Goal: Transaction & Acquisition: Purchase product/service

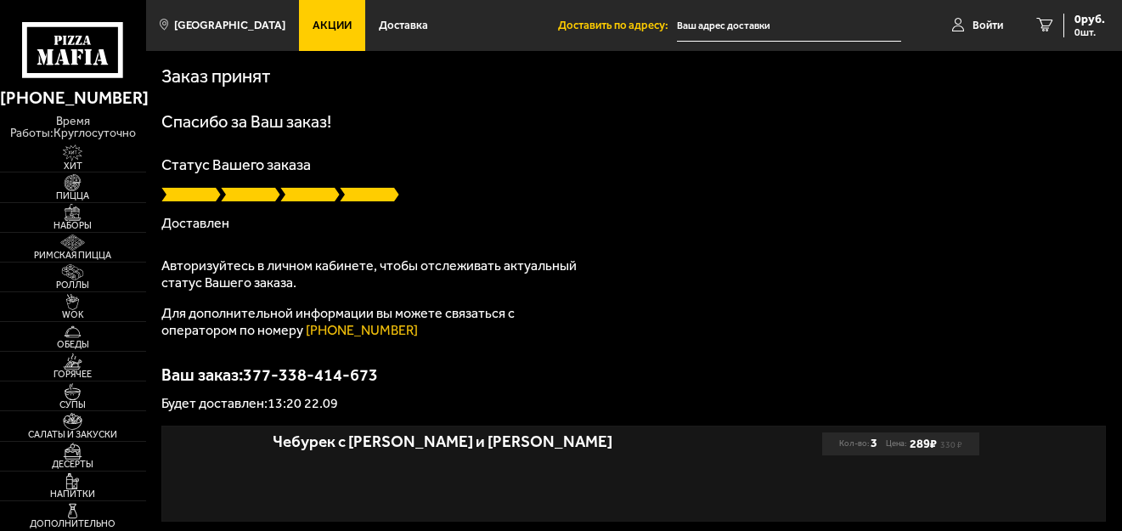
type input "[PERSON_NAME][STREET_ADDRESS][PERSON_NAME]"
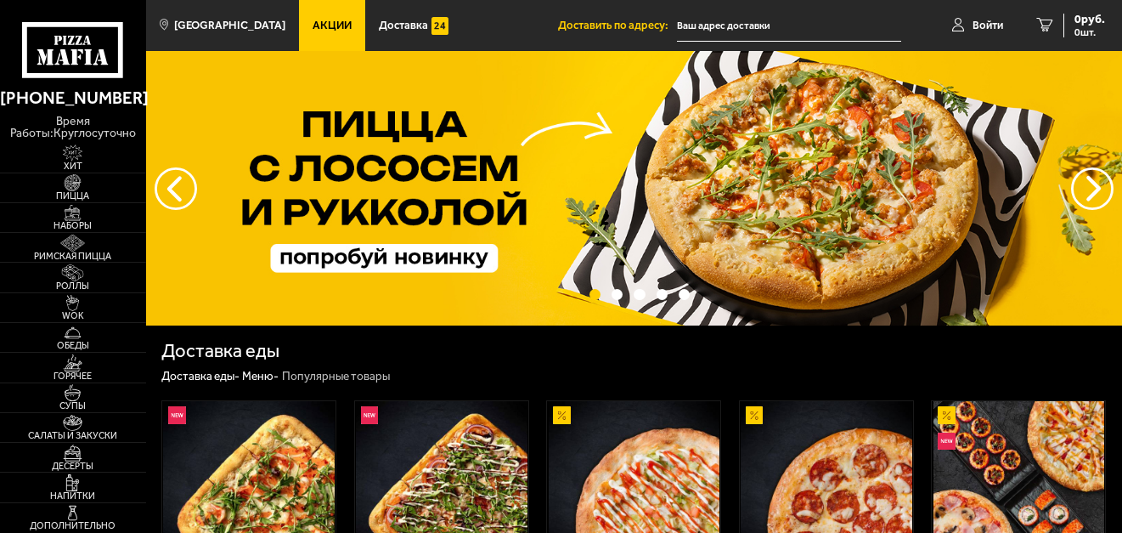
scroll to position [340, 0]
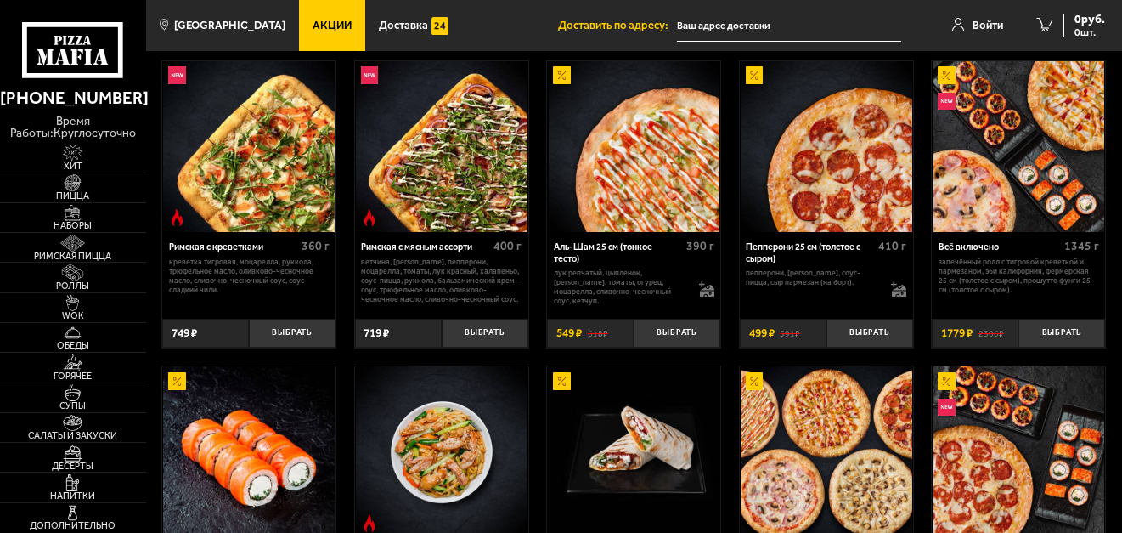
type input "[PERSON_NAME][STREET_ADDRESS][PERSON_NAME]"
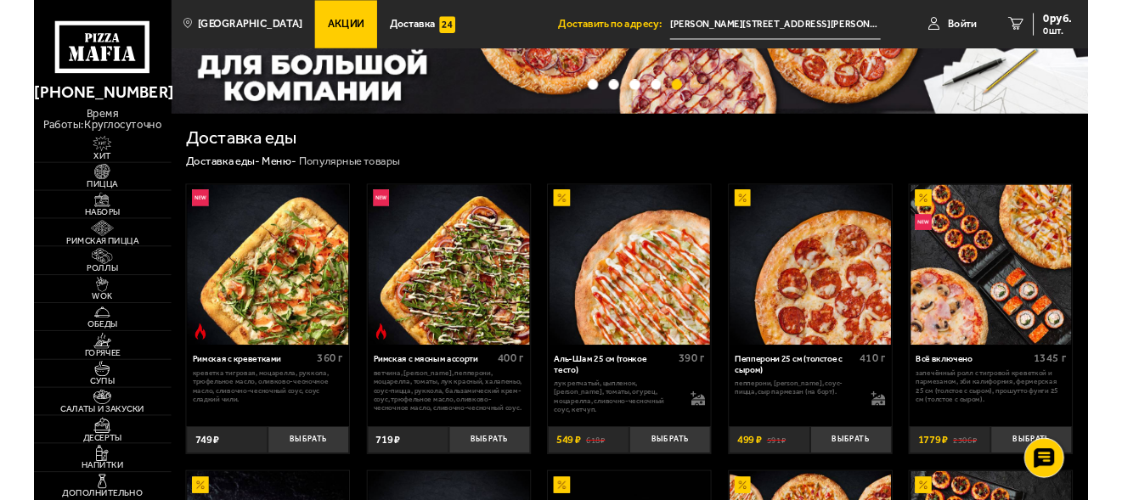
scroll to position [0, 0]
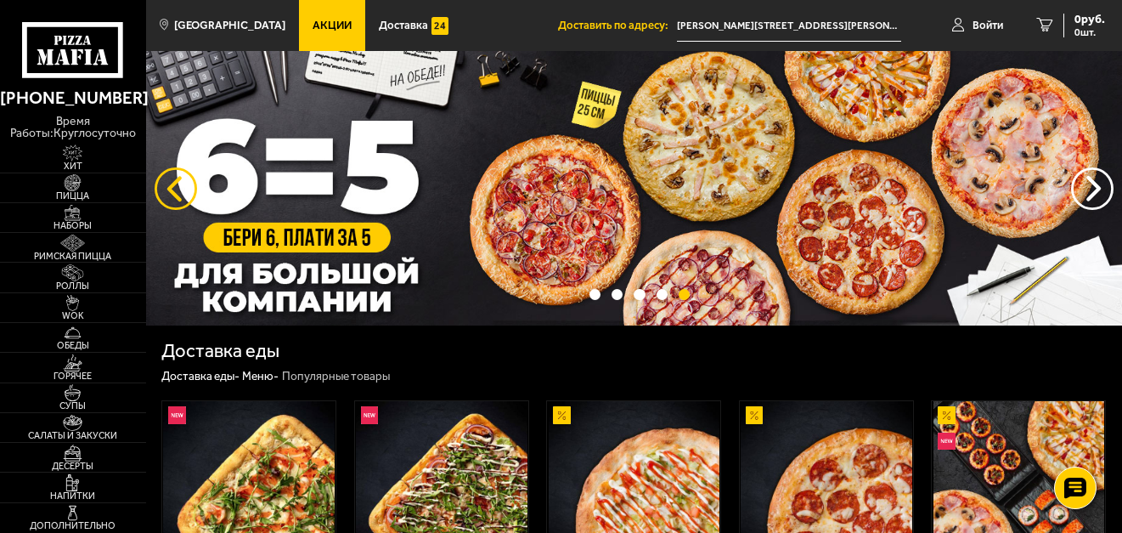
click at [165, 193] on button "следующий" at bounding box center [176, 188] width 42 height 42
click at [166, 192] on button "следующий" at bounding box center [176, 188] width 42 height 42
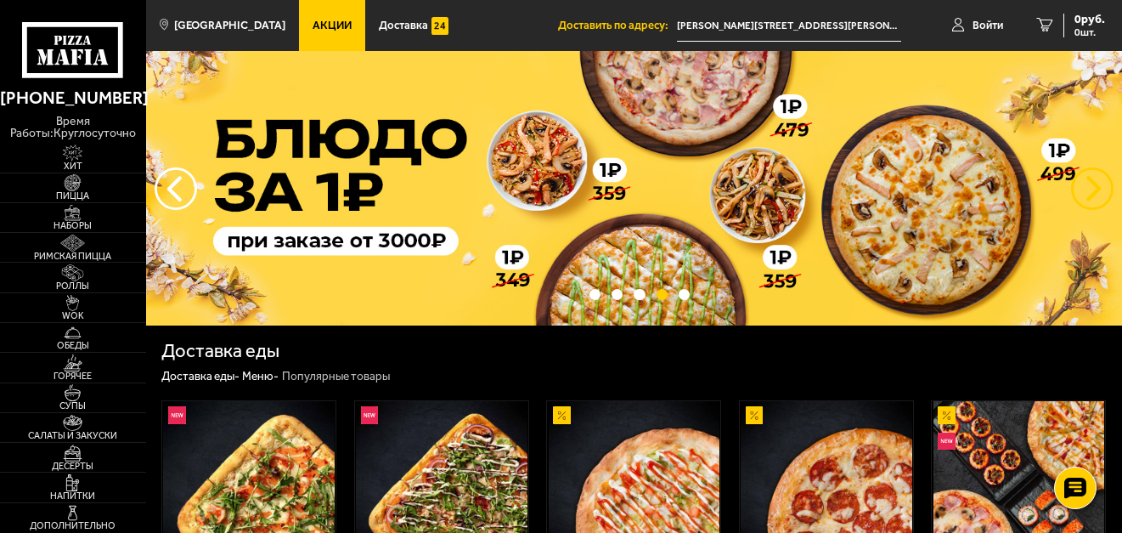
click at [1096, 184] on button "предыдущий" at bounding box center [1092, 188] width 42 height 42
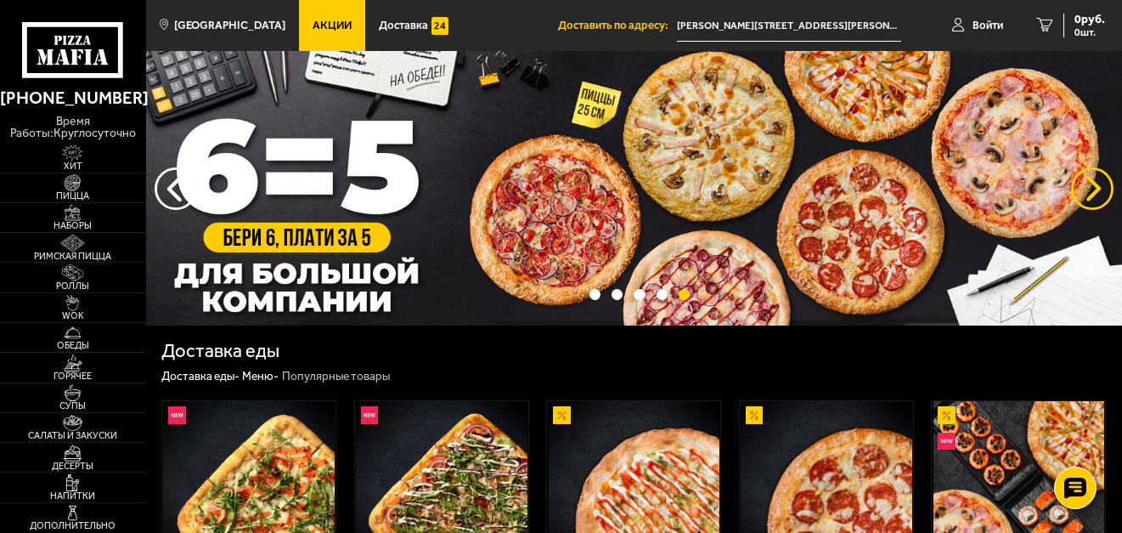
click at [1080, 192] on button "предыдущий" at bounding box center [1092, 188] width 42 height 42
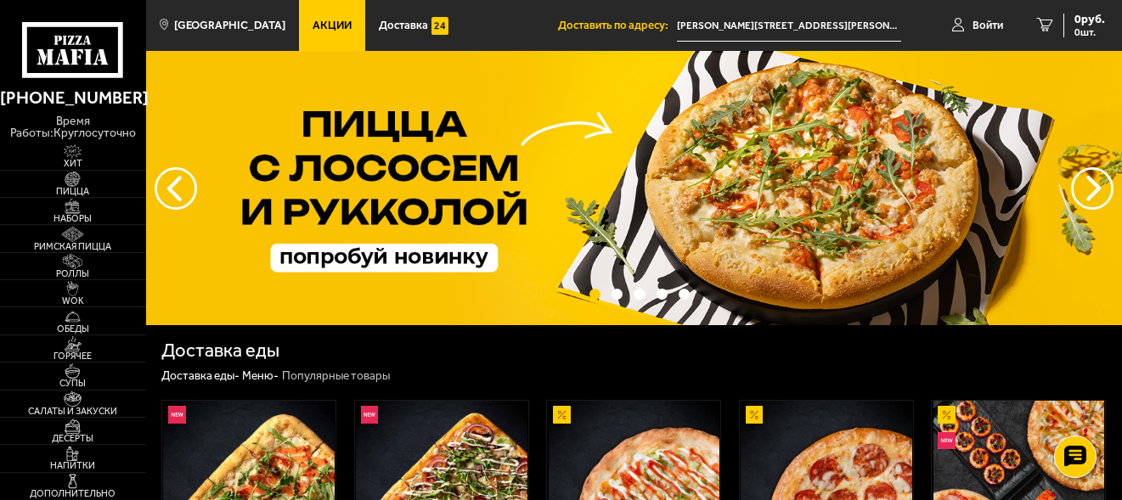
click at [841, 223] on img at bounding box center [634, 188] width 976 height 274
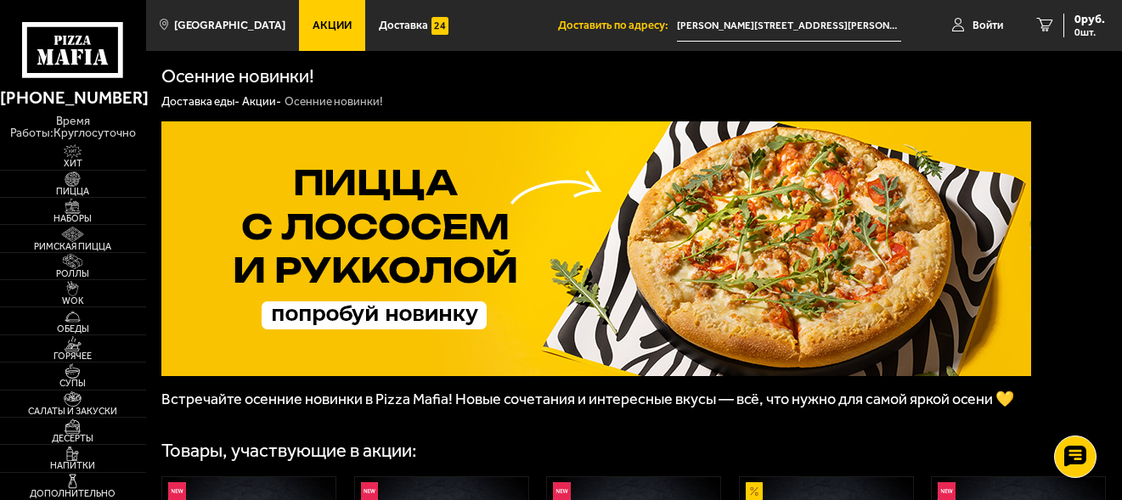
click at [387, 353] on img at bounding box center [596, 248] width 870 height 255
click at [393, 348] on img at bounding box center [596, 248] width 870 height 255
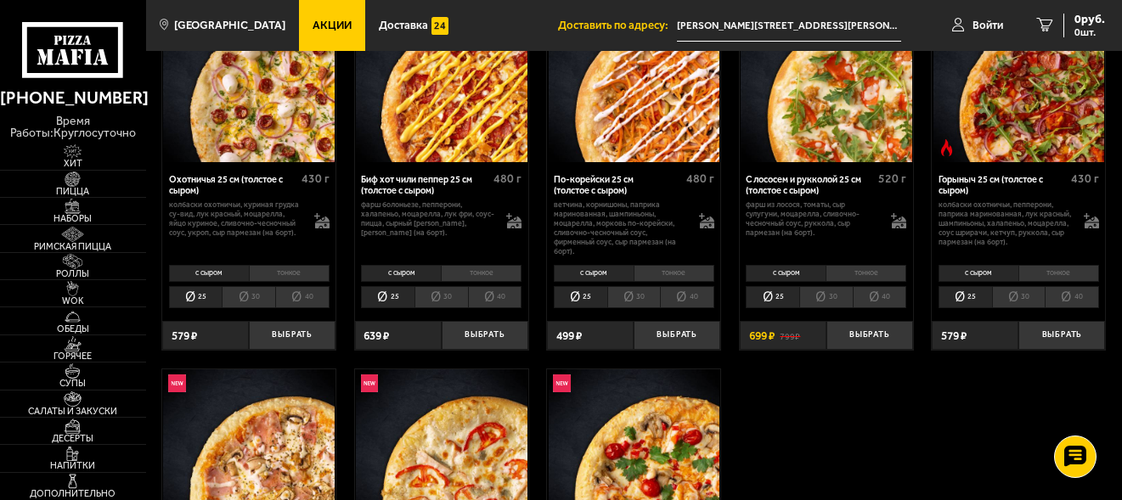
scroll to position [510, 0]
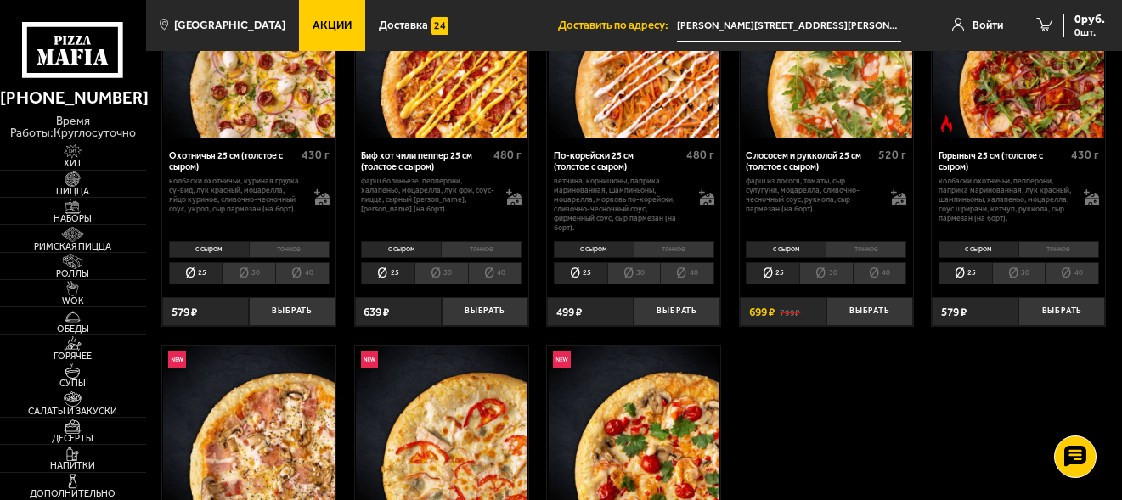
click at [834, 139] on img at bounding box center [827, 54] width 172 height 172
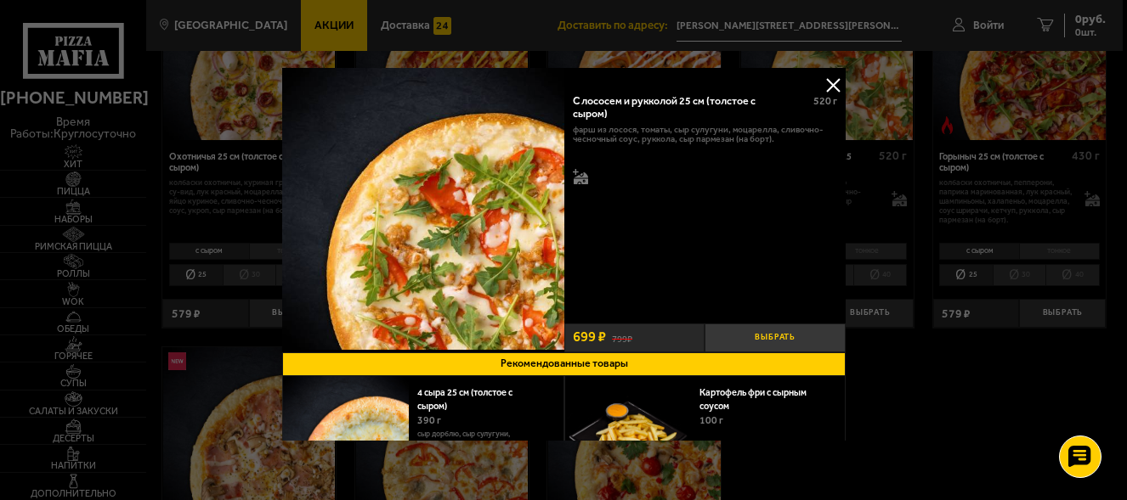
click at [769, 333] on button "Выбрать" at bounding box center [774, 338] width 141 height 29
click at [880, 305] on div at bounding box center [563, 250] width 1127 height 500
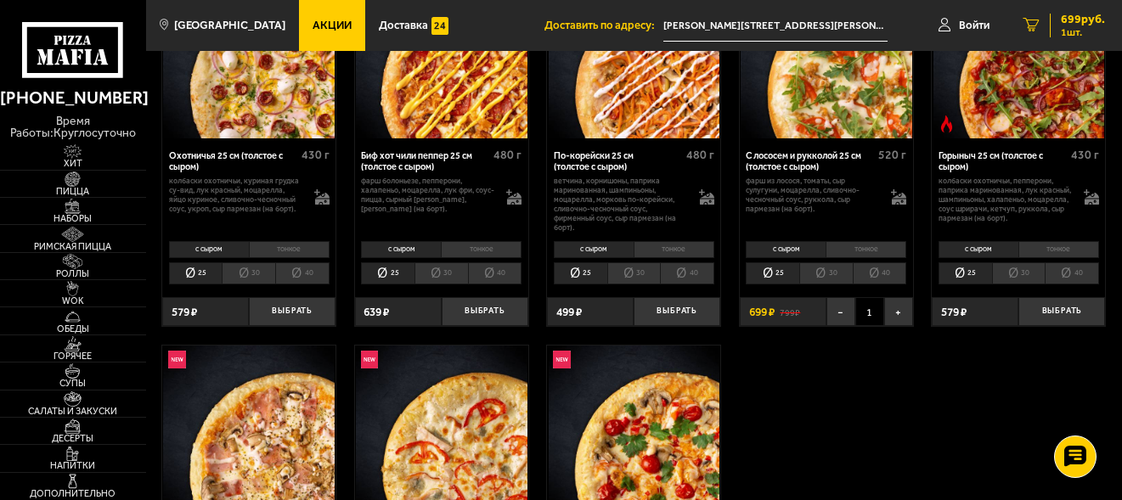
click at [1074, 24] on span "699 руб." at bounding box center [1083, 20] width 44 height 12
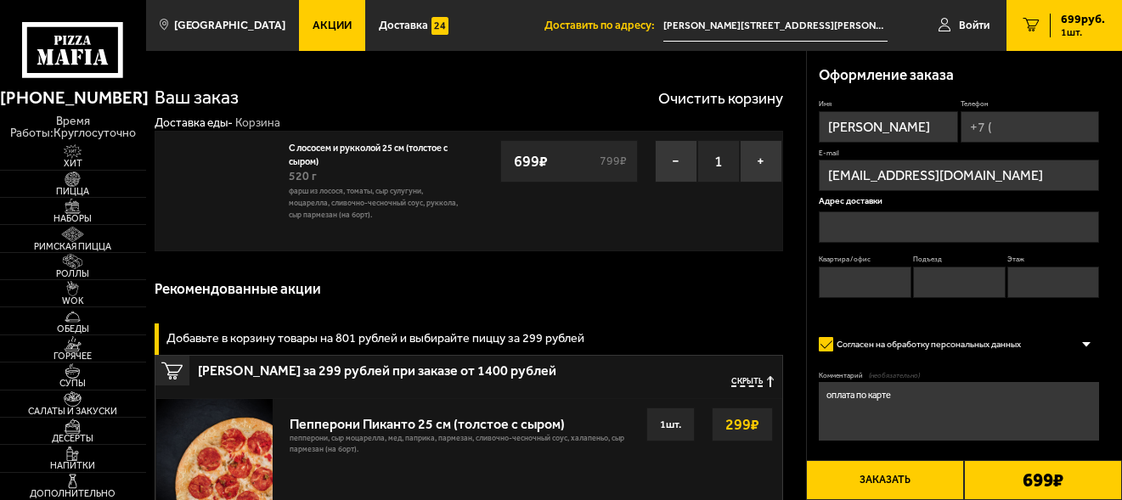
type input "[PERSON_NAME][STREET_ADDRESS][PERSON_NAME]"
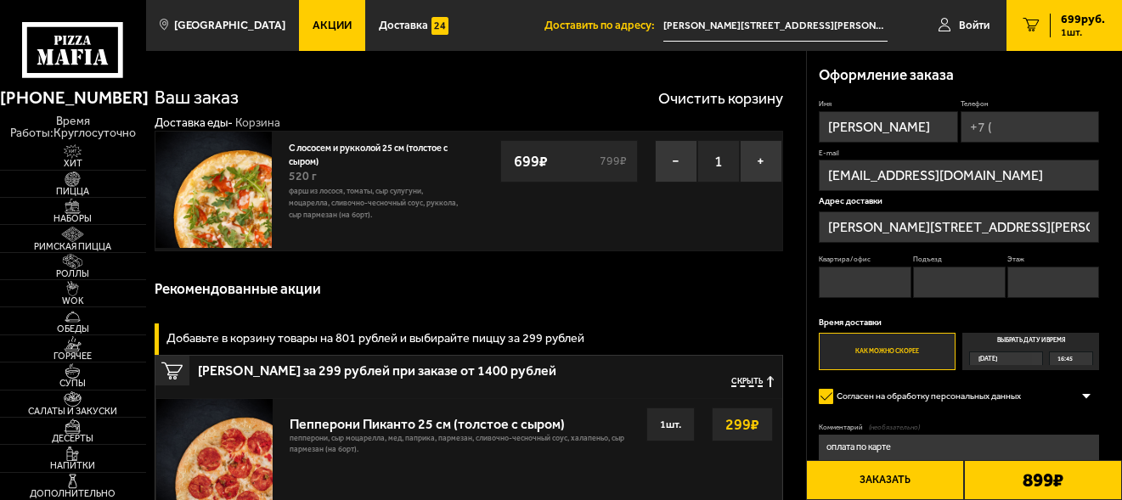
click at [961, 143] on input "Телефон" at bounding box center [1030, 126] width 139 height 31
type input "[PHONE_NUMBER]"
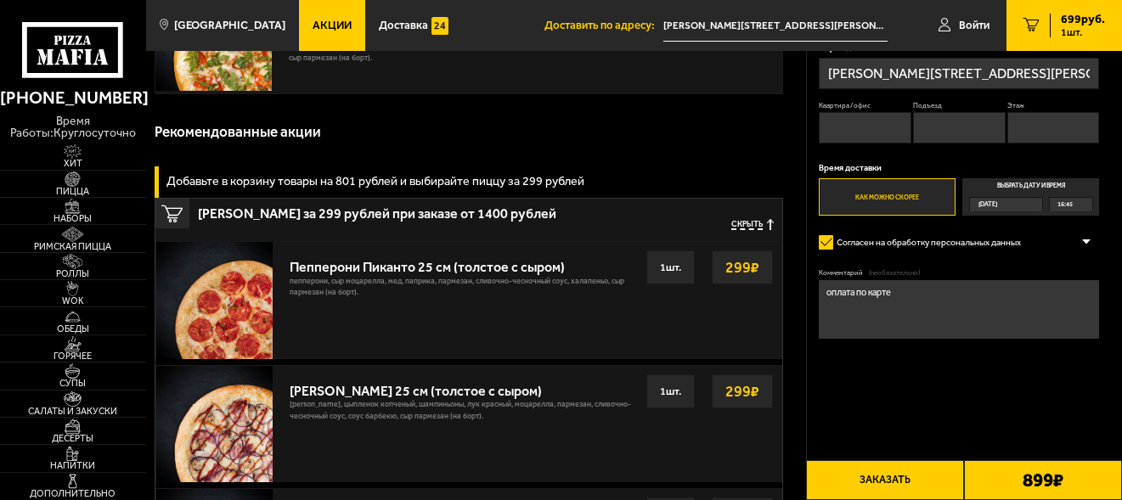
scroll to position [170, 0]
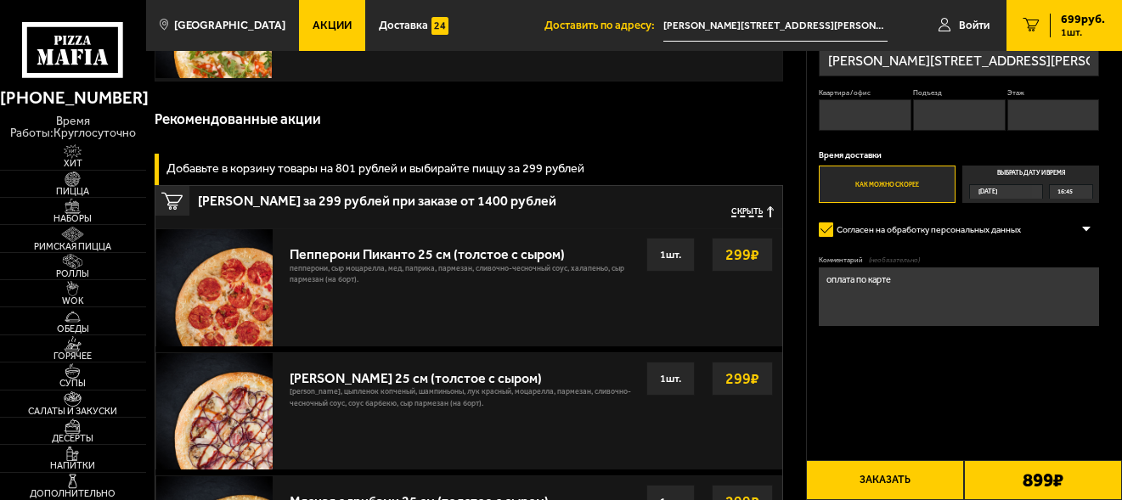
click at [871, 131] on input "Квартира / офис" at bounding box center [865, 114] width 93 height 31
type input "10"
click at [1006, 131] on input "Подъезд" at bounding box center [959, 114] width 93 height 31
type input "1"
click at [1008, 131] on input "Этаж" at bounding box center [1054, 114] width 93 height 31
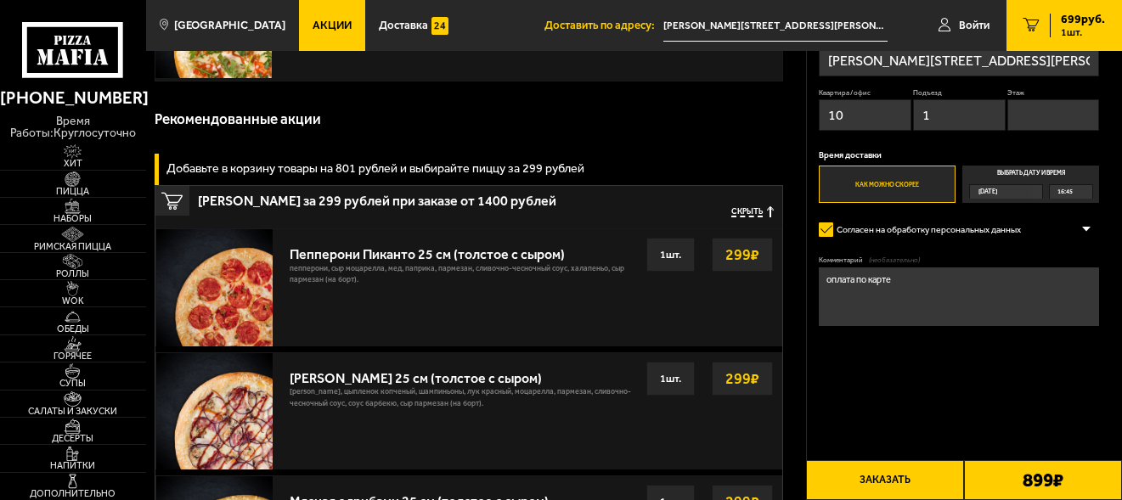
type input "3"
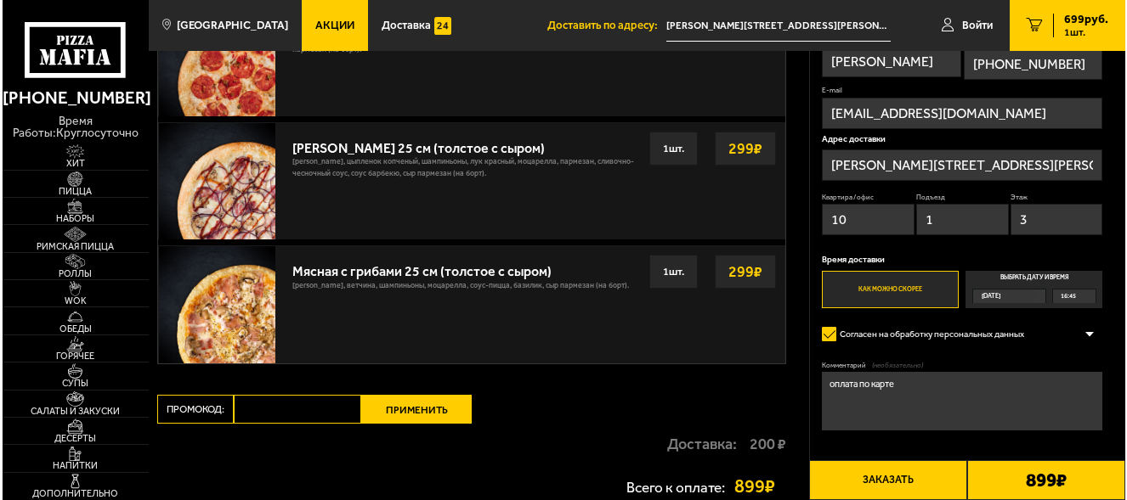
scroll to position [425, 0]
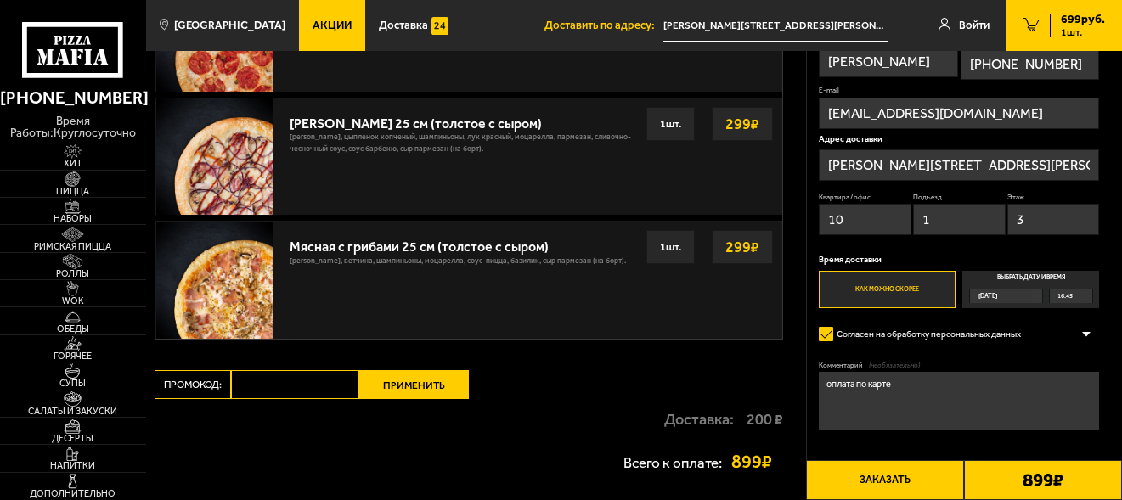
click at [897, 480] on button "Заказать" at bounding box center [885, 481] width 158 height 40
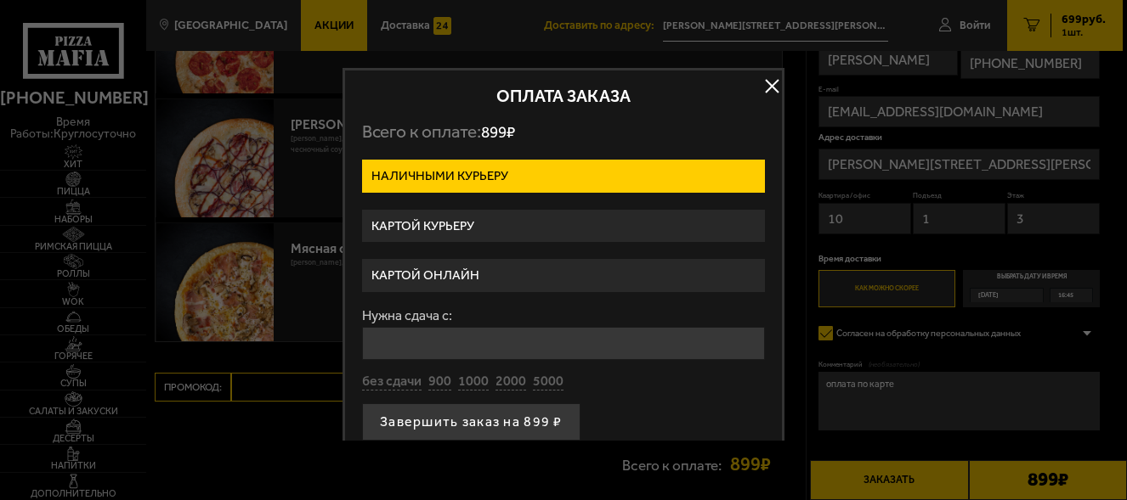
click at [445, 241] on label "Картой курьеру" at bounding box center [563, 226] width 403 height 33
click at [0, 0] on input "Картой курьеру" at bounding box center [0, 0] width 0 height 0
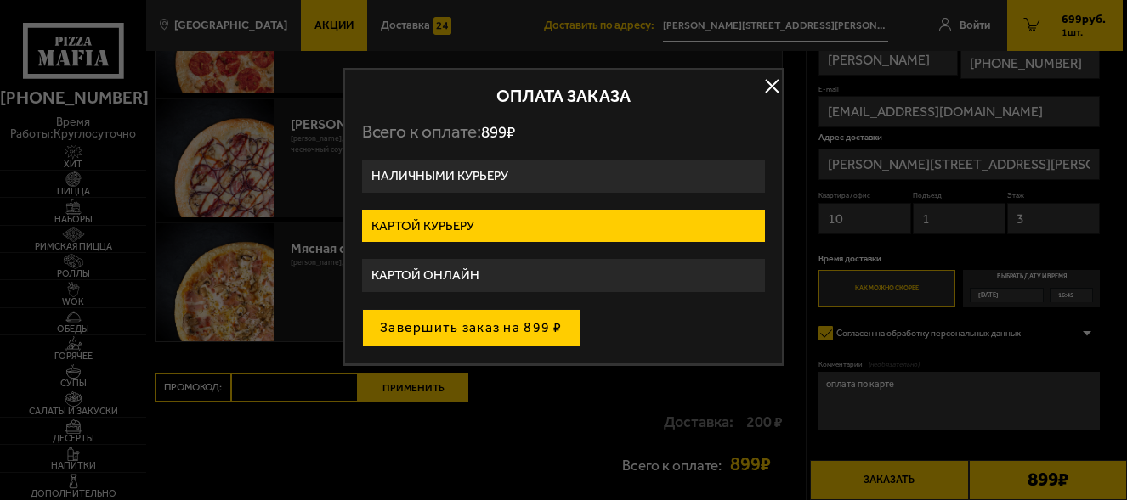
click at [504, 343] on button "Завершить заказ на 899 ₽" at bounding box center [471, 327] width 218 height 37
